Goal: Task Accomplishment & Management: Use online tool/utility

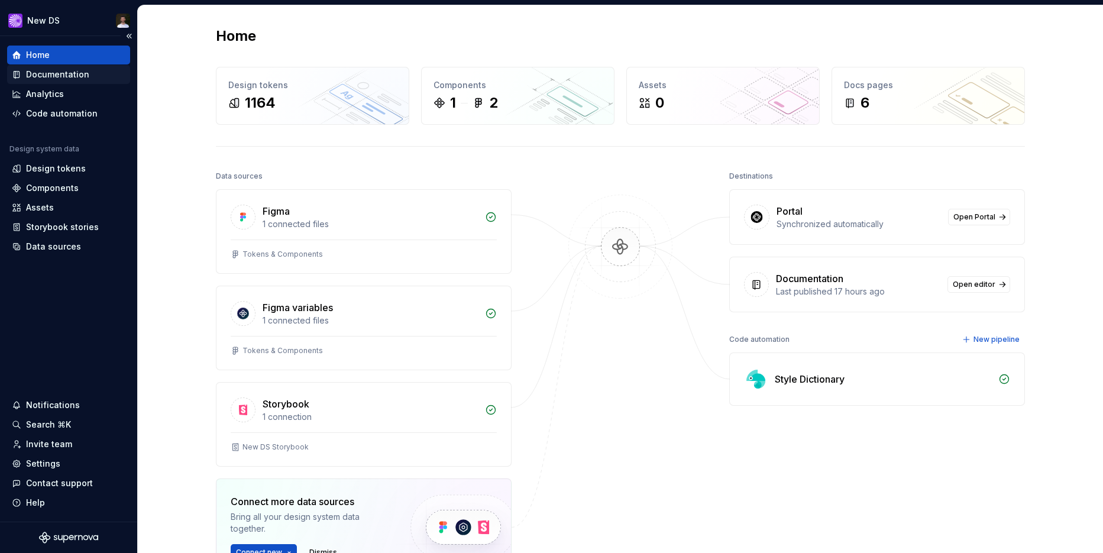
click at [46, 79] on div "Documentation" at bounding box center [57, 75] width 63 height 12
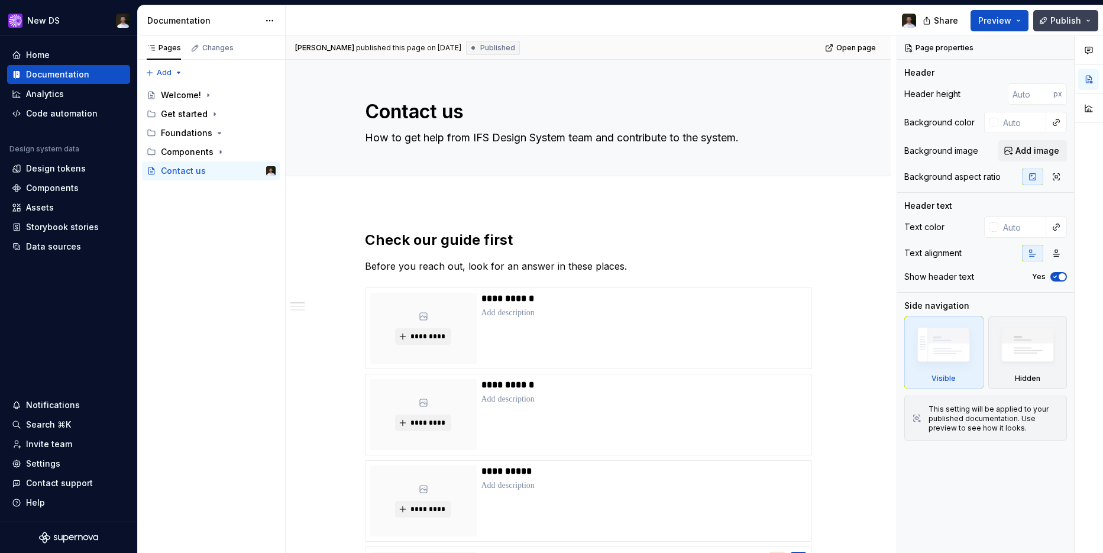
click at [1089, 28] on button "Publish" at bounding box center [1065, 20] width 65 height 21
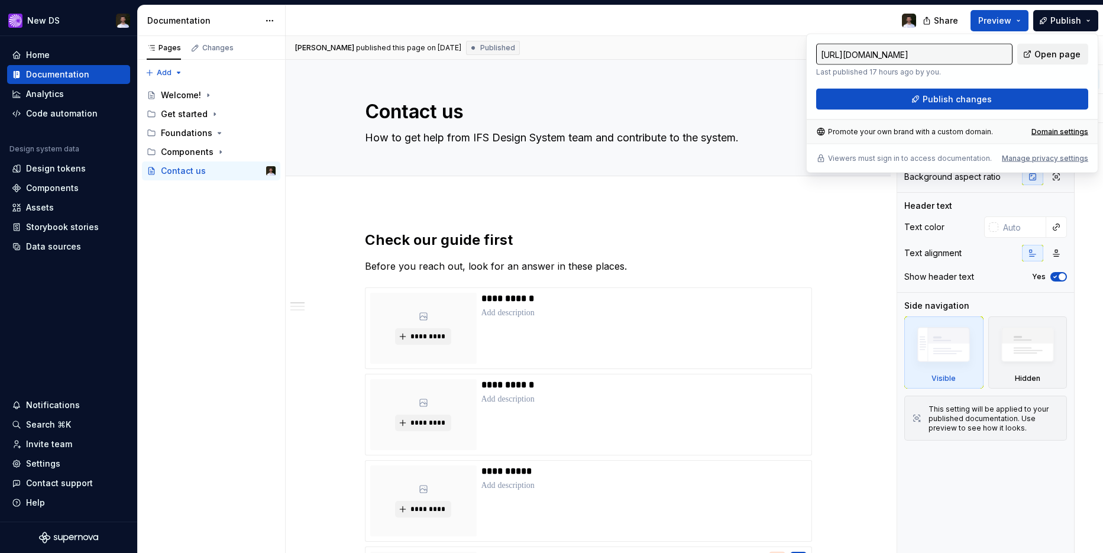
click at [1048, 63] on link "Open page" at bounding box center [1052, 54] width 71 height 21
type textarea "*"
